Goal: Transaction & Acquisition: Purchase product/service

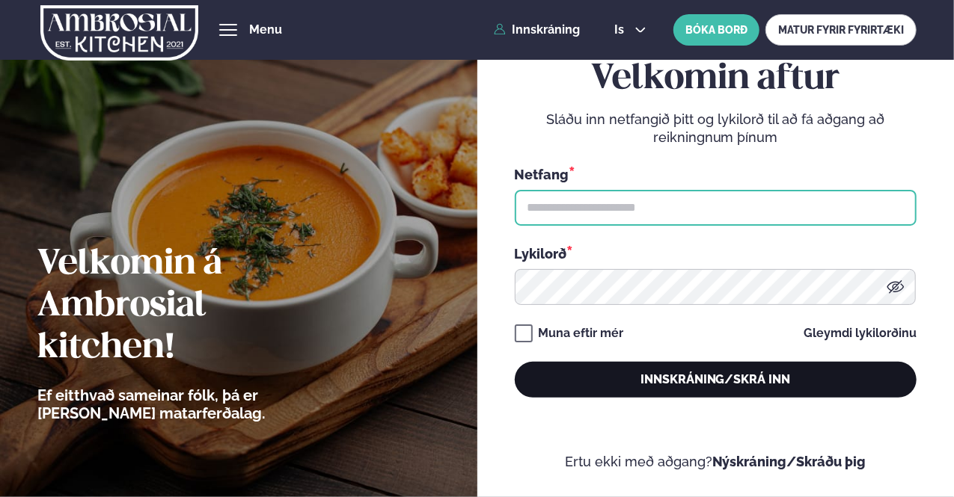
type input "**********"
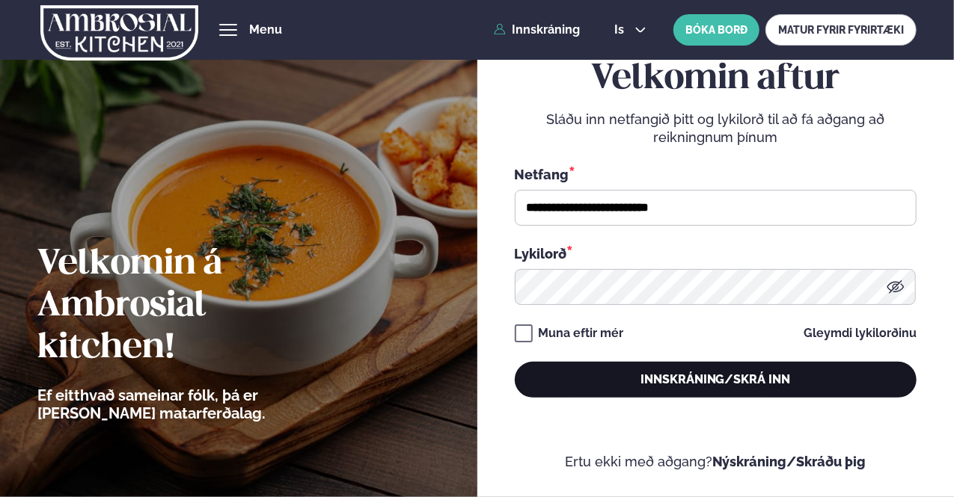
click at [640, 382] on button "Innskráning/Skrá inn" at bounding box center [716, 380] width 402 height 36
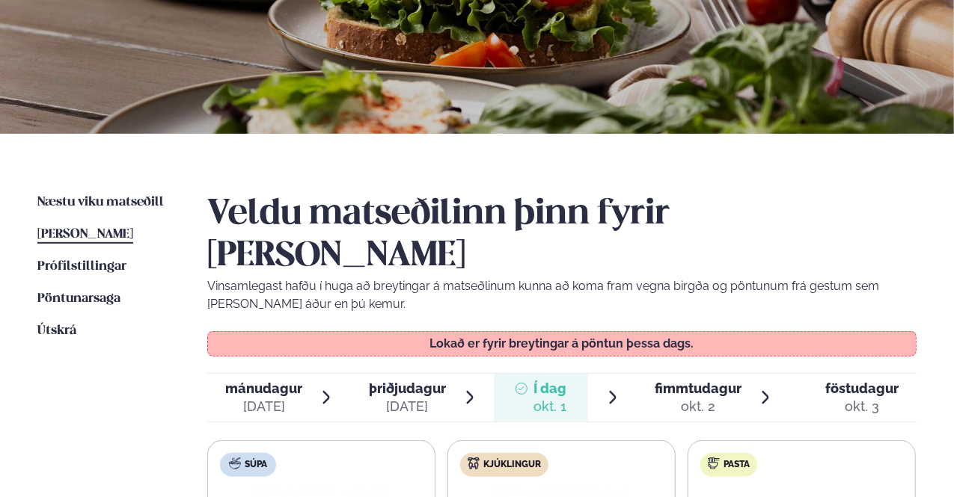
scroll to position [224, 0]
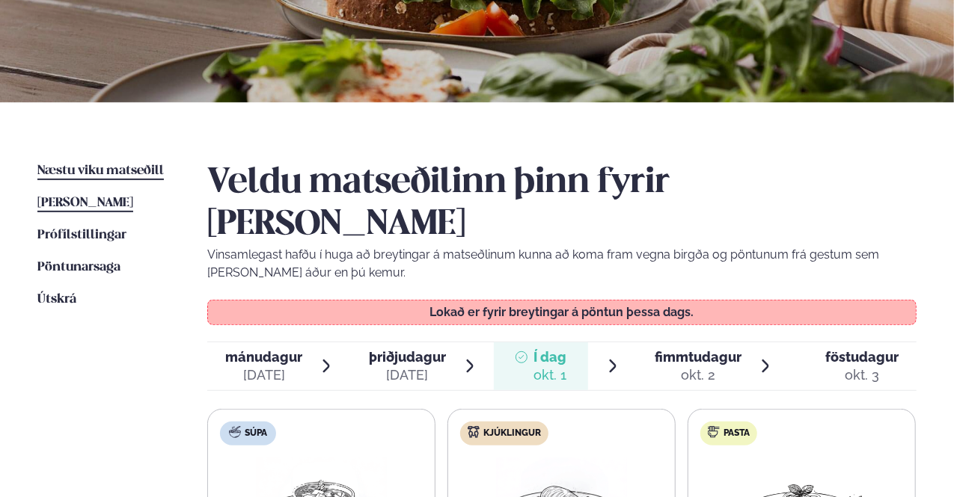
click at [139, 169] on span "Næstu viku matseðill" at bounding box center [100, 171] width 126 height 13
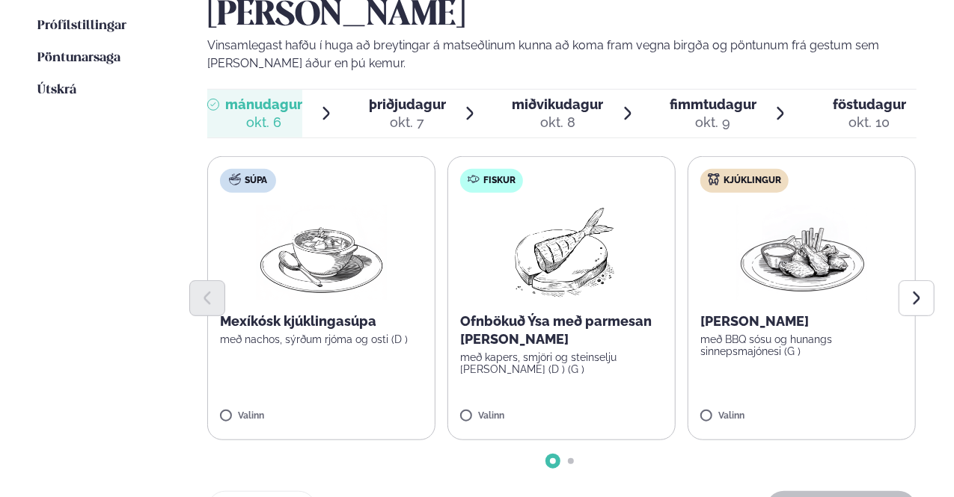
scroll to position [449, 0]
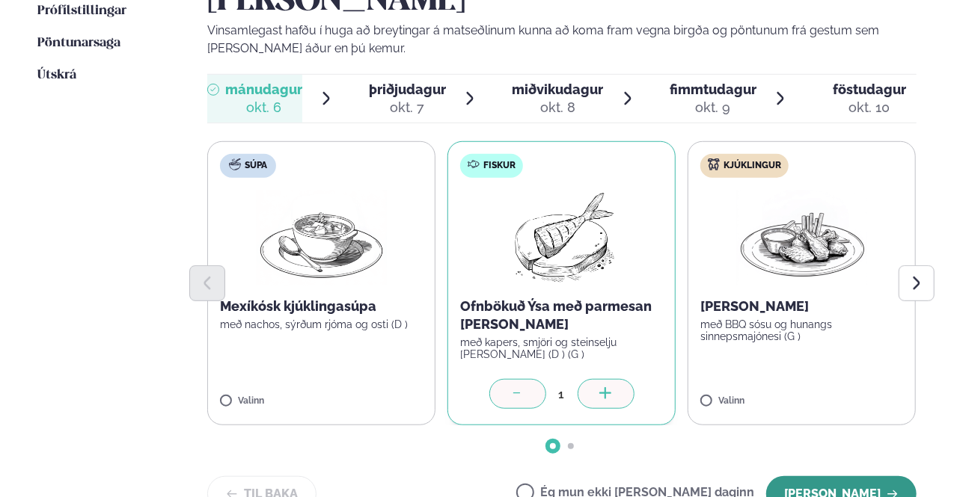
click at [849, 476] on button "[PERSON_NAME]" at bounding box center [841, 494] width 150 height 36
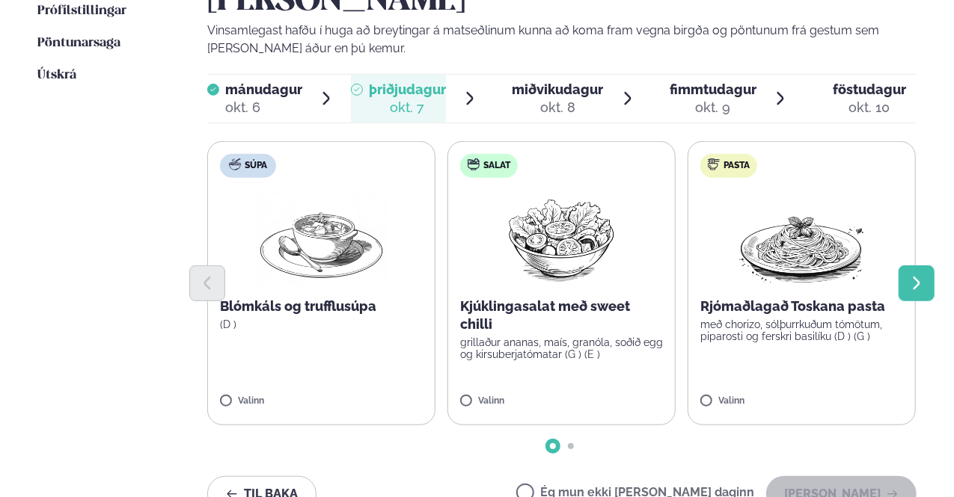
click at [918, 277] on icon "Next slide" at bounding box center [916, 283] width 7 height 13
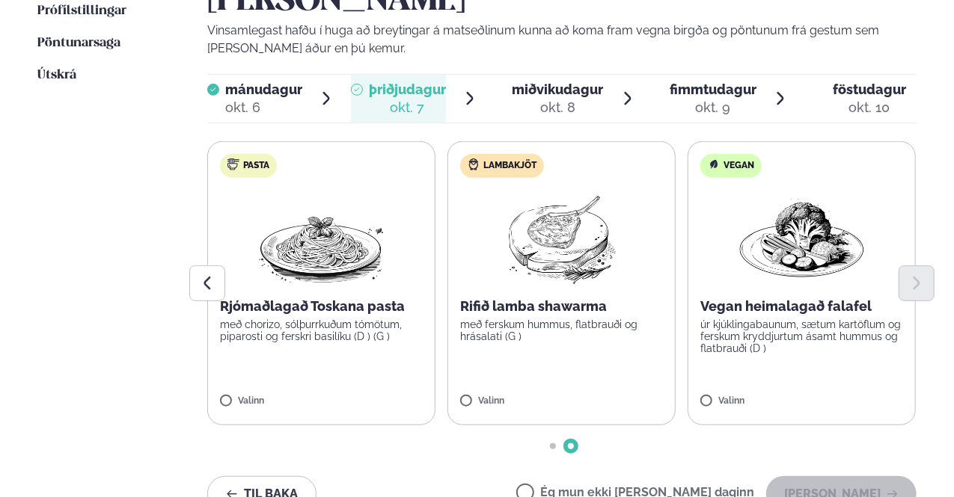
click at [563, 319] on p "með ferskum hummus, flatbrauði og hrásalati (G )" at bounding box center [561, 331] width 203 height 24
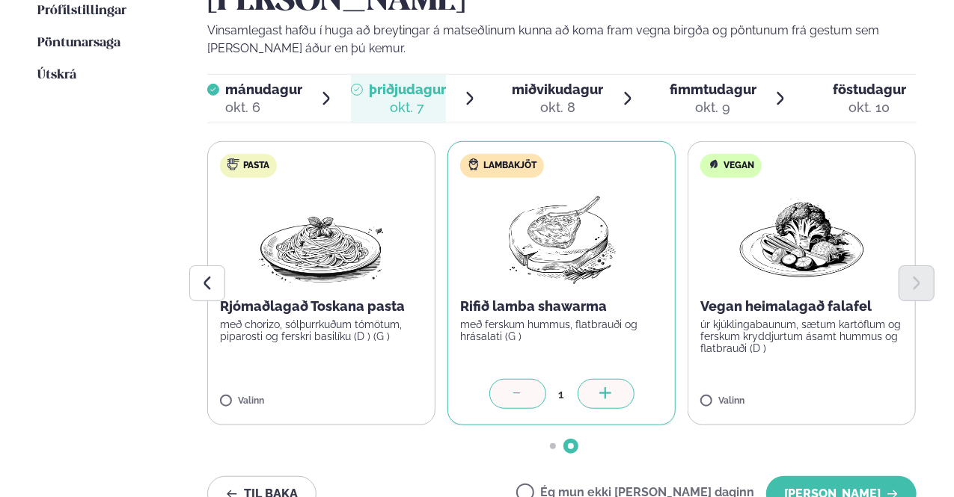
click at [504, 379] on div at bounding box center [517, 394] width 57 height 30
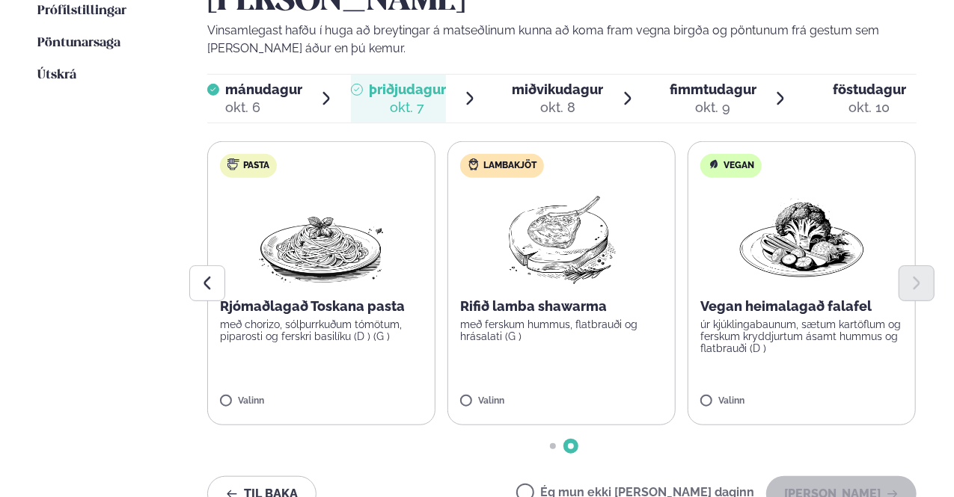
click at [187, 240] on div "Næstu [PERSON_NAME] matseðill Næsta vika [PERSON_NAME] matseðill [PERSON_NAME] …" at bounding box center [477, 234] width 954 height 712
click at [194, 266] on button "Previous slide" at bounding box center [207, 284] width 36 height 36
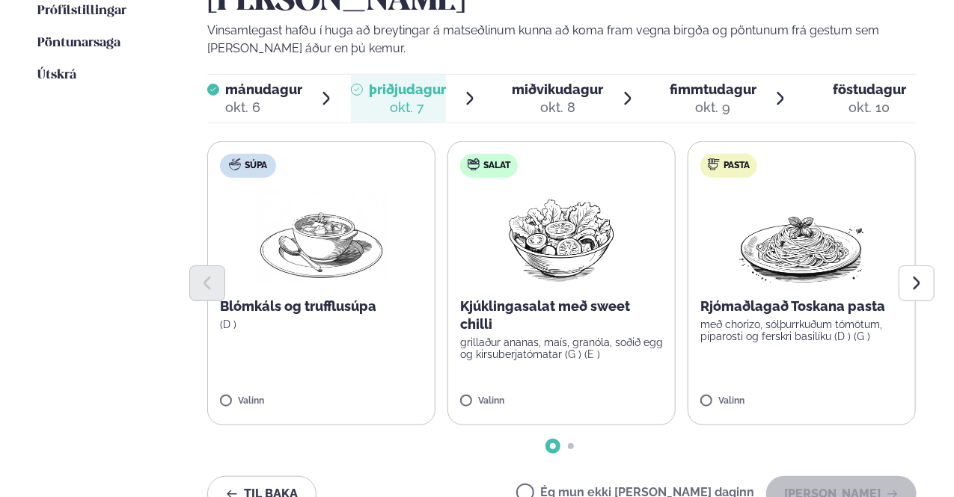
click at [713, 99] on div "okt. 9" at bounding box center [712, 108] width 87 height 18
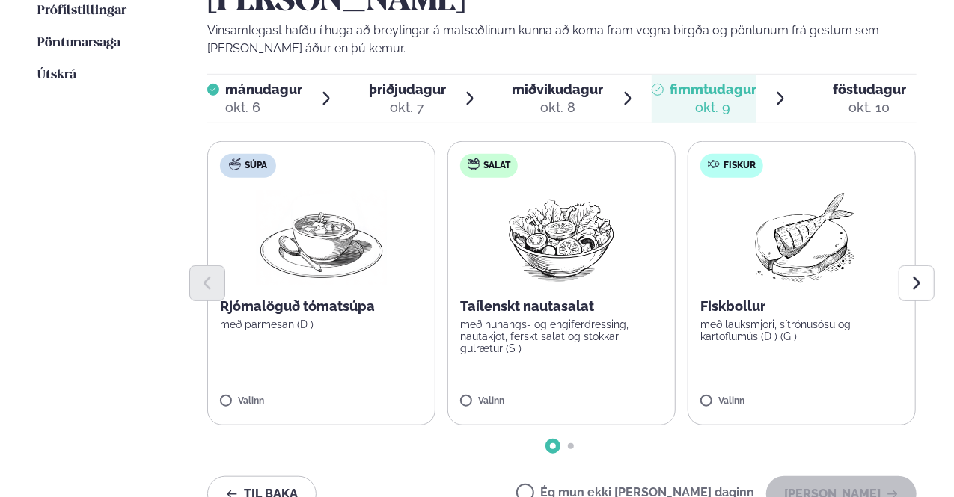
click at [567, 99] on div "okt. 8" at bounding box center [557, 108] width 91 height 18
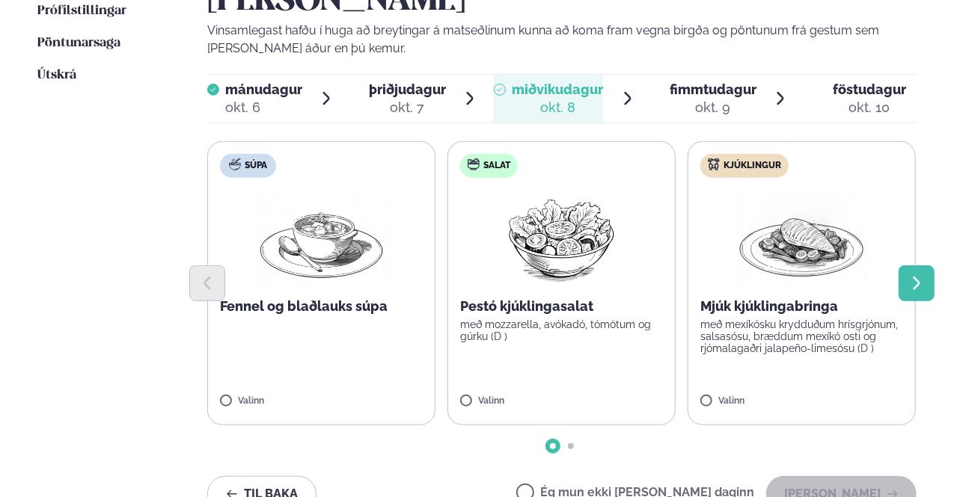
click at [916, 275] on icon "Next slide" at bounding box center [916, 283] width 16 height 16
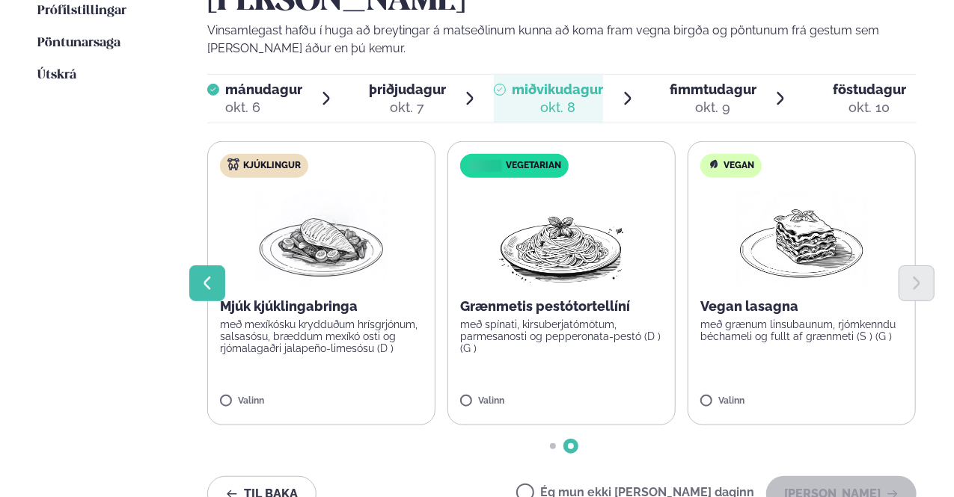
click at [201, 275] on icon "Previous slide" at bounding box center [207, 283] width 16 height 16
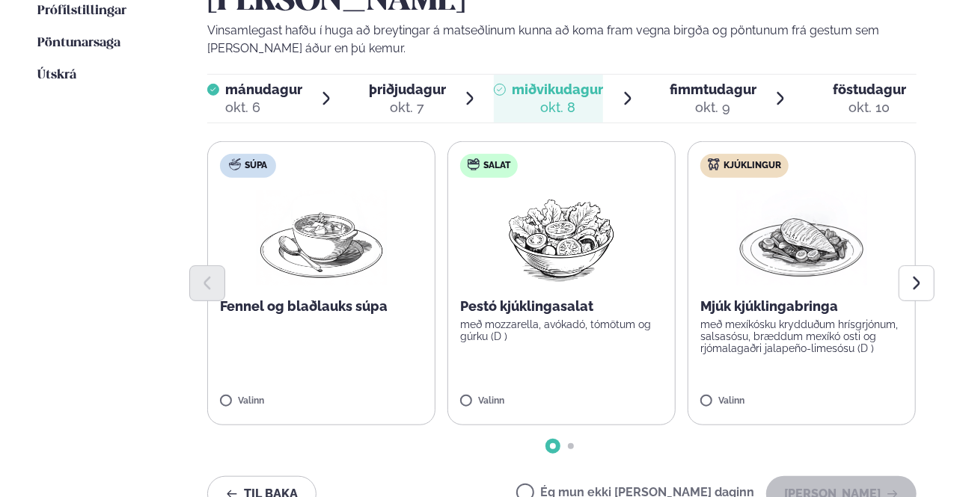
click at [567, 298] on p "Pestó kjúklingasalat" at bounding box center [561, 307] width 203 height 18
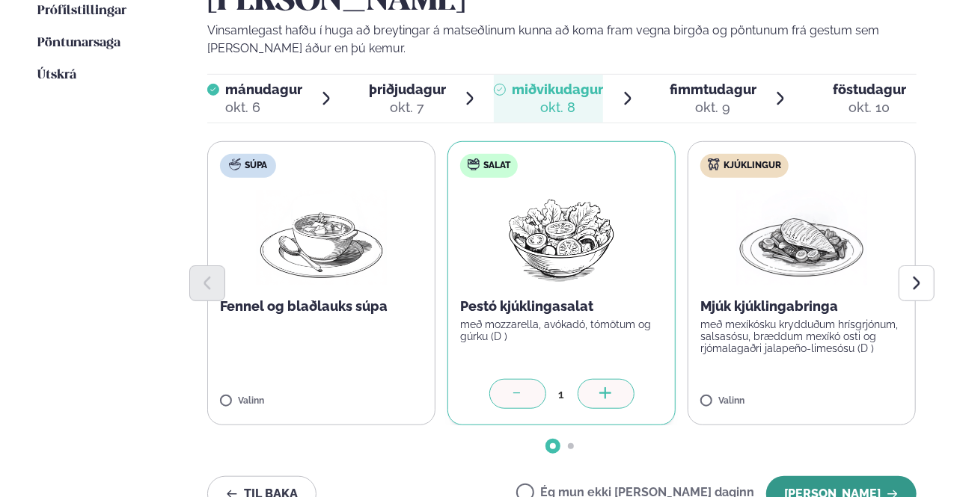
click at [824, 476] on button "[PERSON_NAME]" at bounding box center [841, 494] width 150 height 36
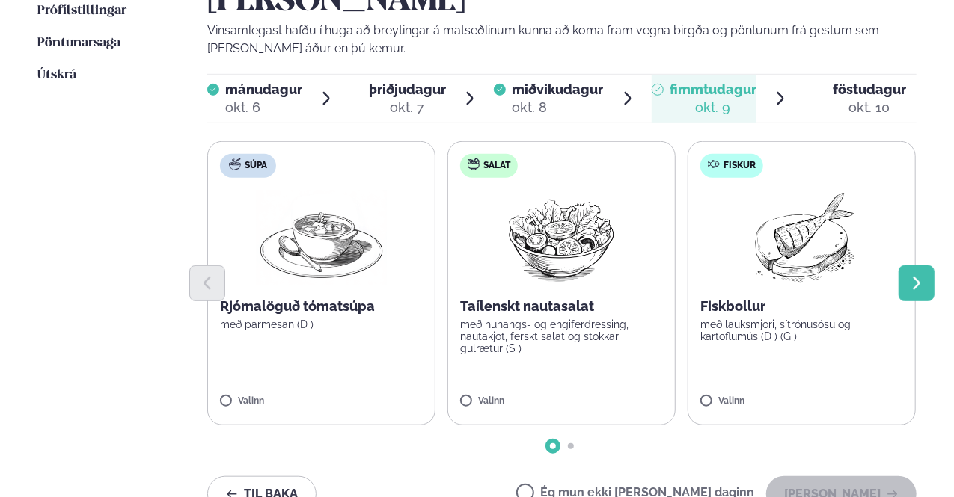
click at [915, 275] on icon "Next slide" at bounding box center [916, 283] width 16 height 16
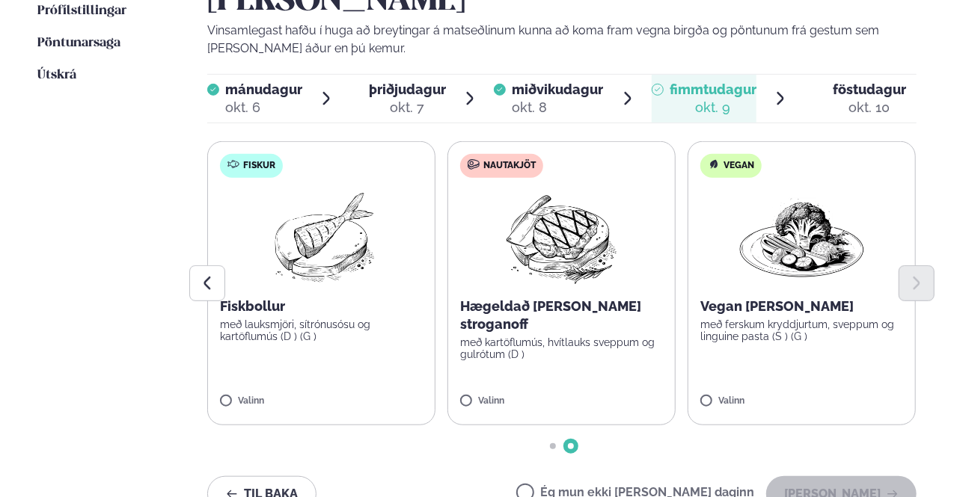
click at [580, 298] on p "Hægeldað [PERSON_NAME] stroganoff" at bounding box center [561, 316] width 203 height 36
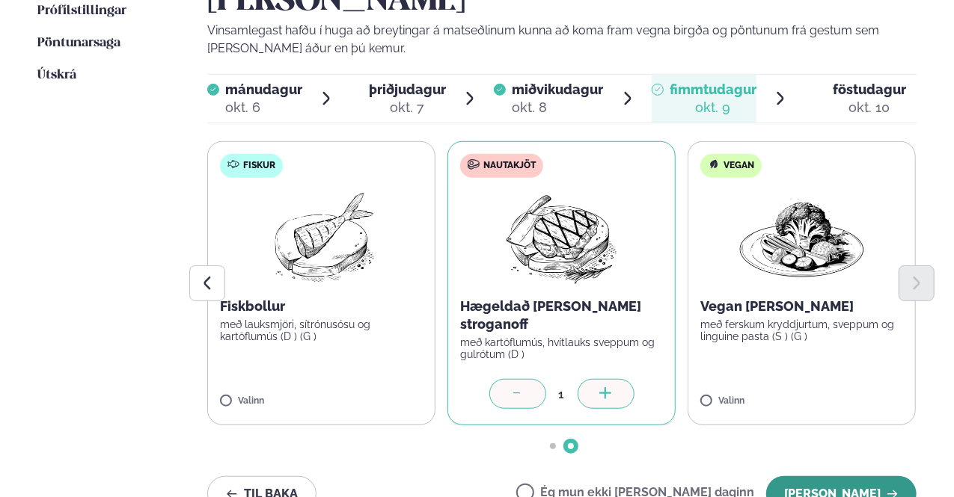
click at [818, 476] on button "[PERSON_NAME]" at bounding box center [841, 494] width 150 height 36
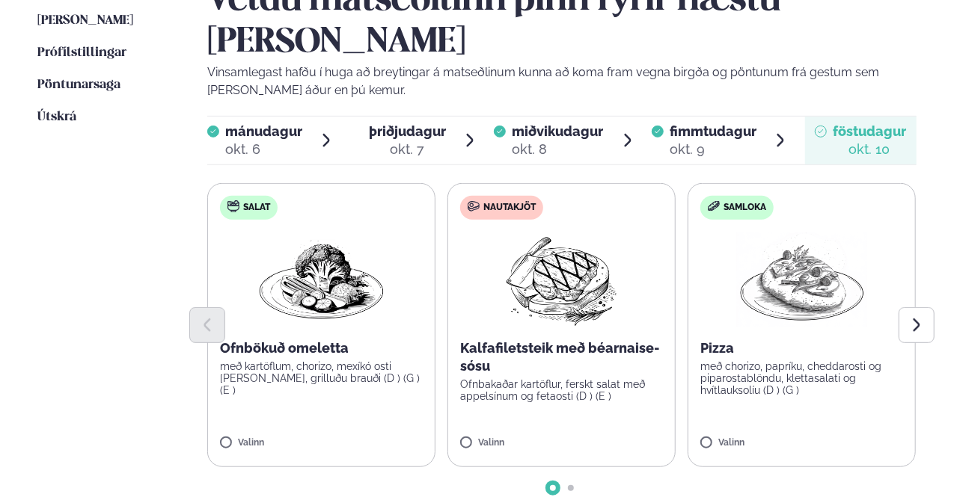
scroll to position [374, 0]
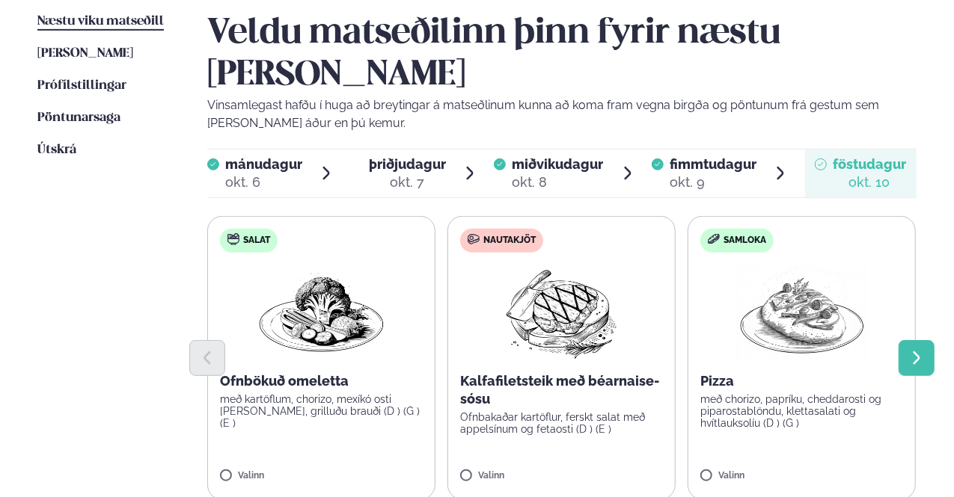
click at [917, 350] on icon "Next slide" at bounding box center [916, 358] width 16 height 16
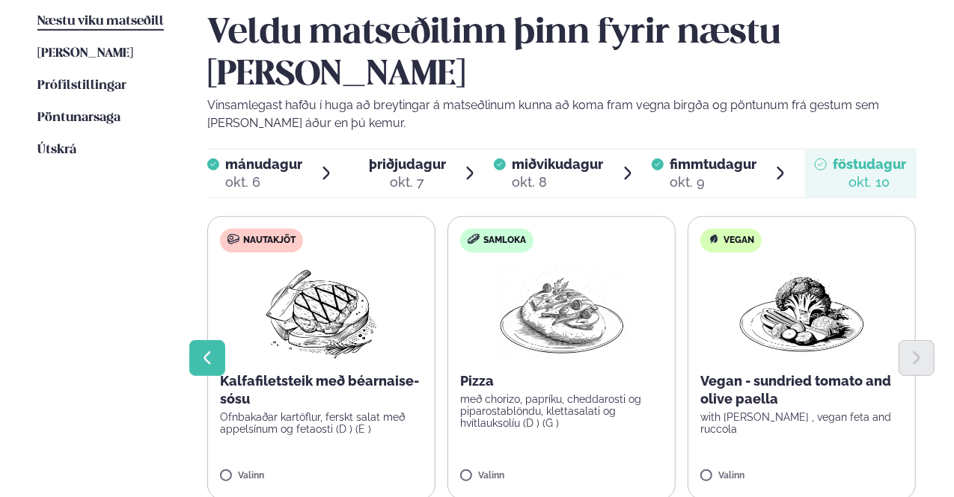
click at [197, 340] on button "Previous slide" at bounding box center [207, 358] width 36 height 36
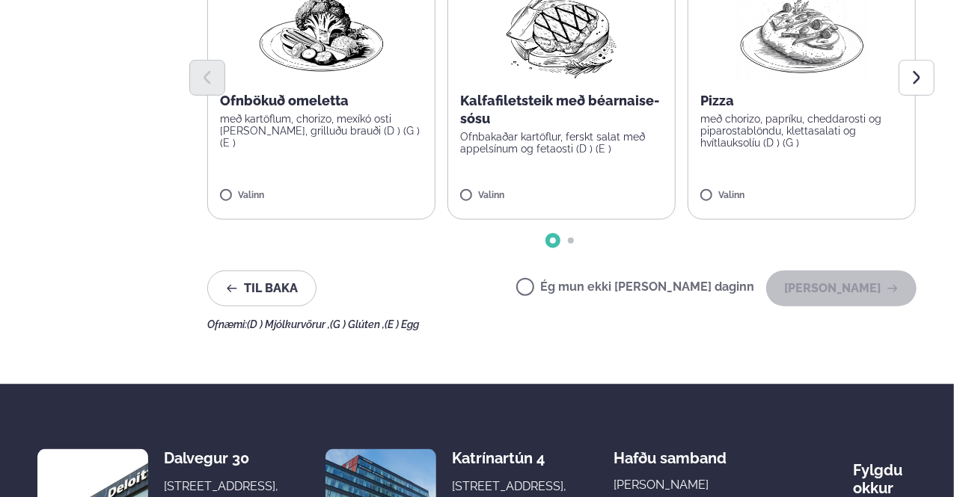
scroll to position [115, 0]
